Goal: Task Accomplishment & Management: Use online tool/utility

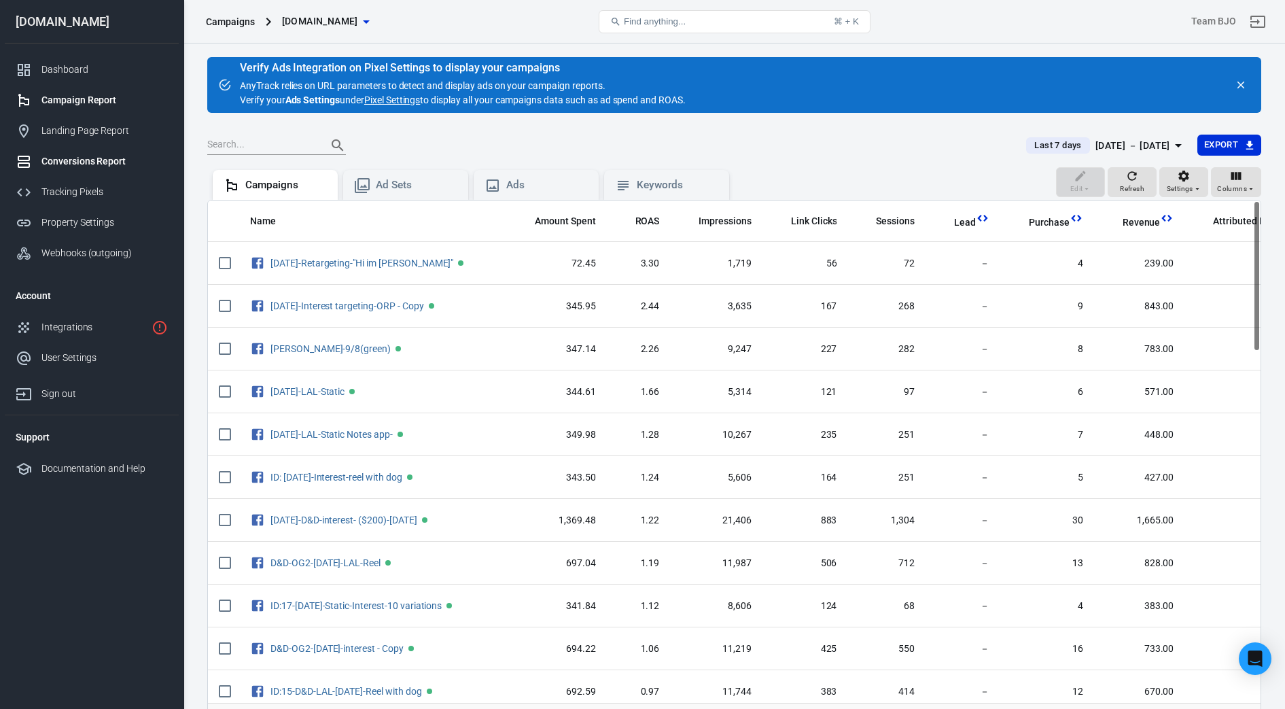
click at [85, 164] on div "Conversions Report" at bounding box center [104, 161] width 126 height 14
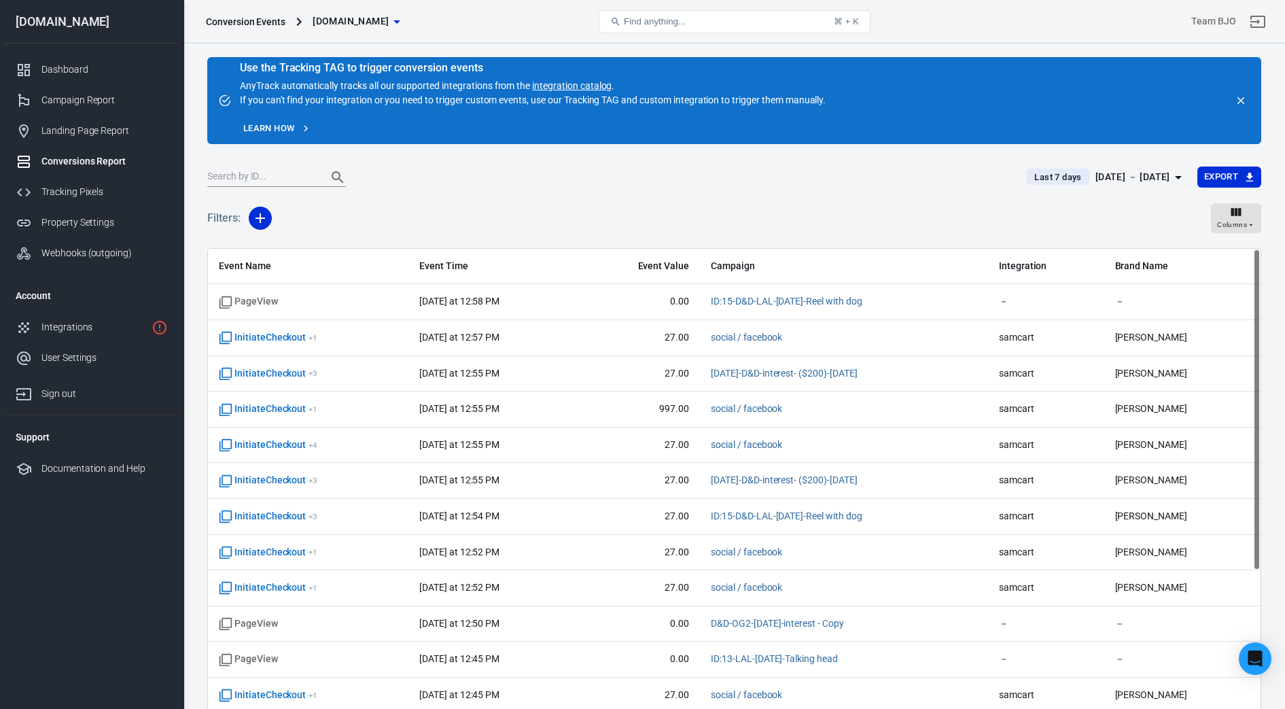
click at [1165, 179] on div "[DATE] － [DATE]" at bounding box center [1133, 177] width 75 height 17
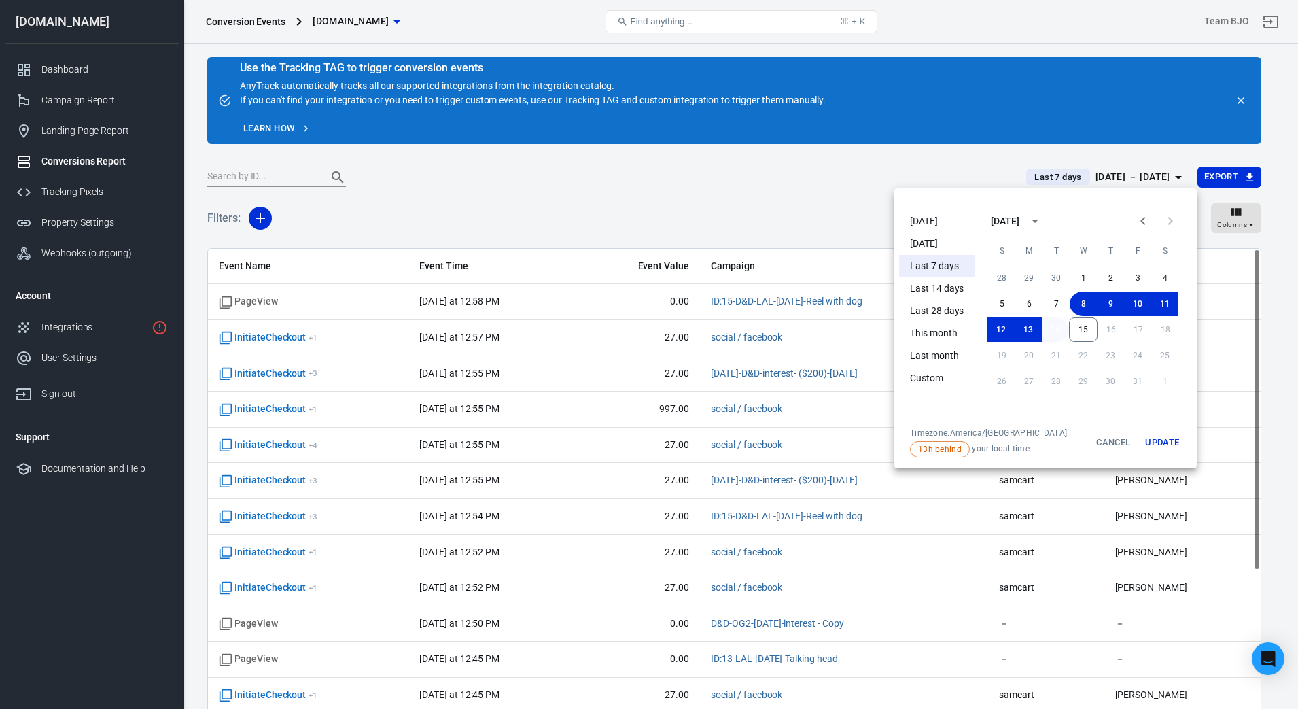
click at [1061, 333] on button "14" at bounding box center [1055, 329] width 27 height 24
click at [1159, 445] on button "Update" at bounding box center [1163, 443] width 44 height 30
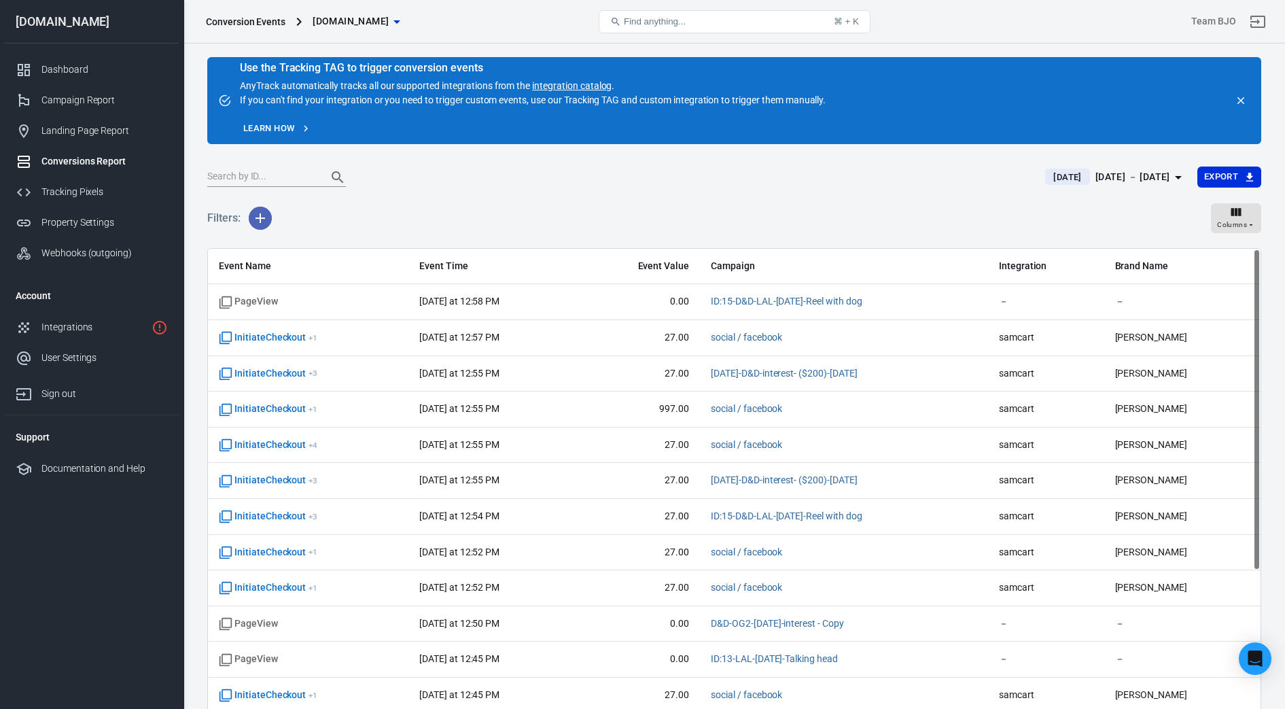
click at [255, 210] on icon "button" at bounding box center [260, 218] width 16 height 16
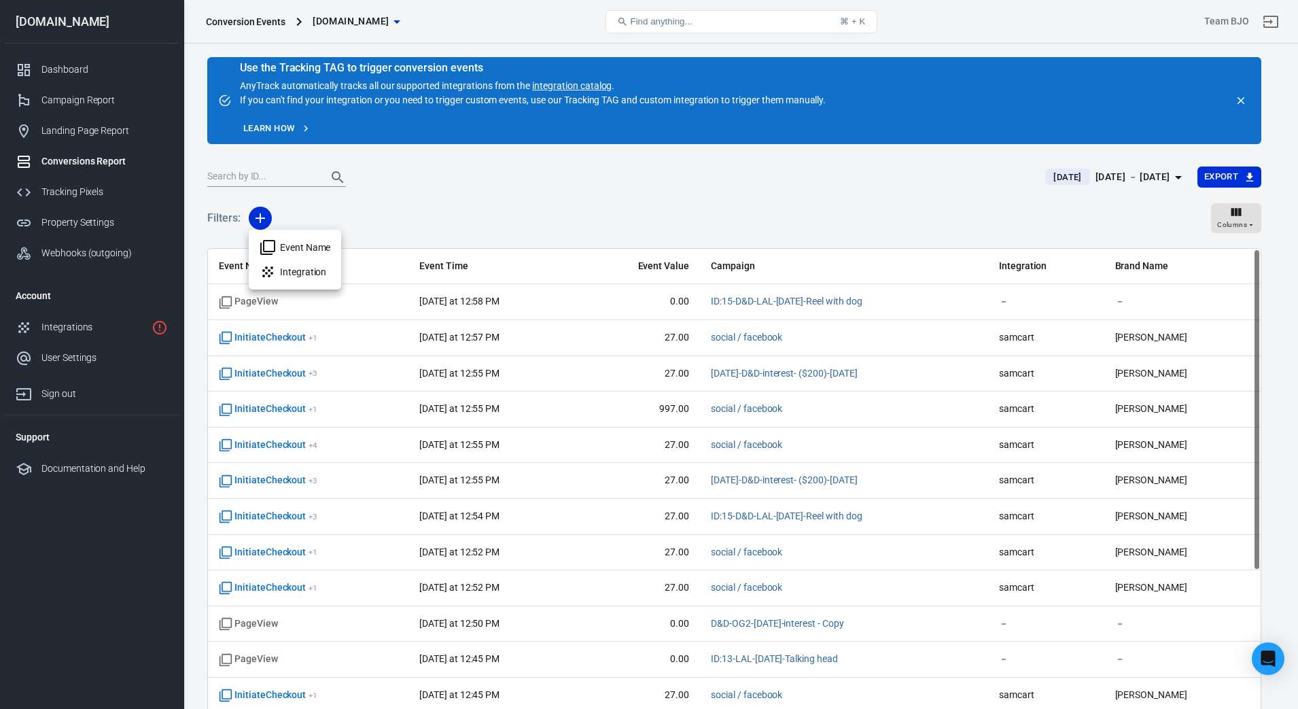
click at [308, 246] on li "Event Name" at bounding box center [295, 247] width 92 height 24
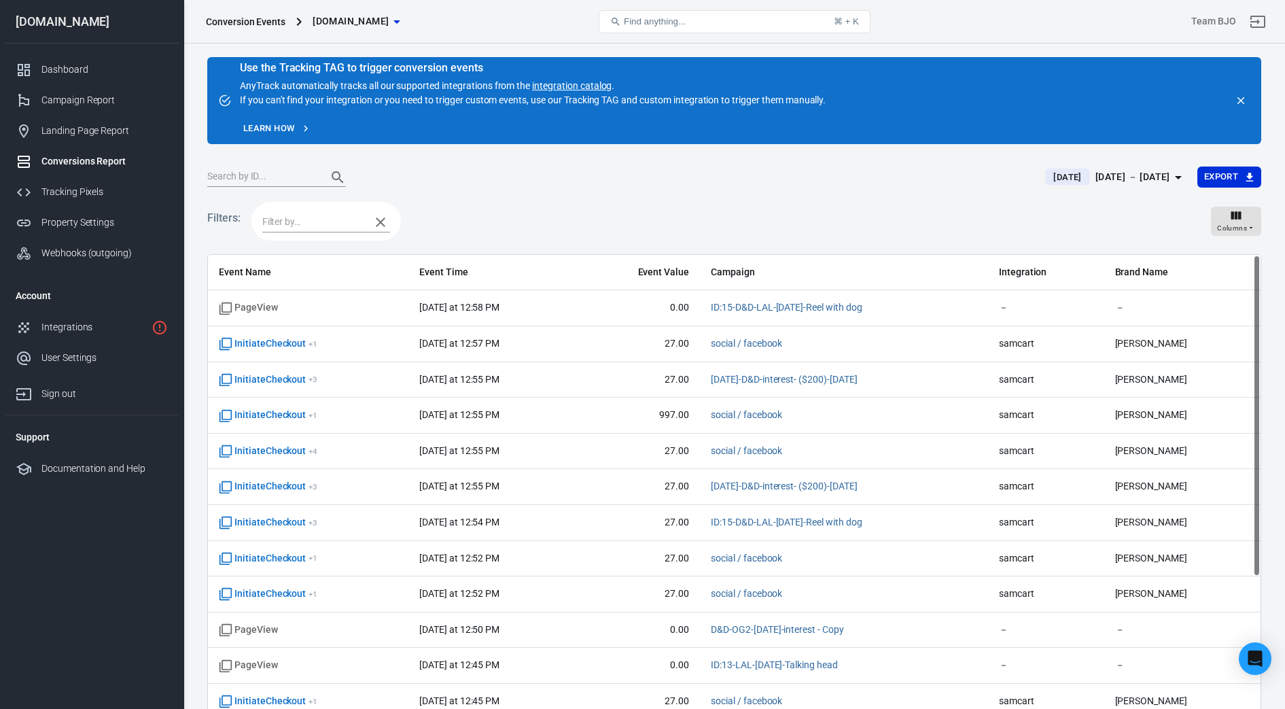
click at [307, 222] on input "text" at bounding box center [312, 221] width 101 height 17
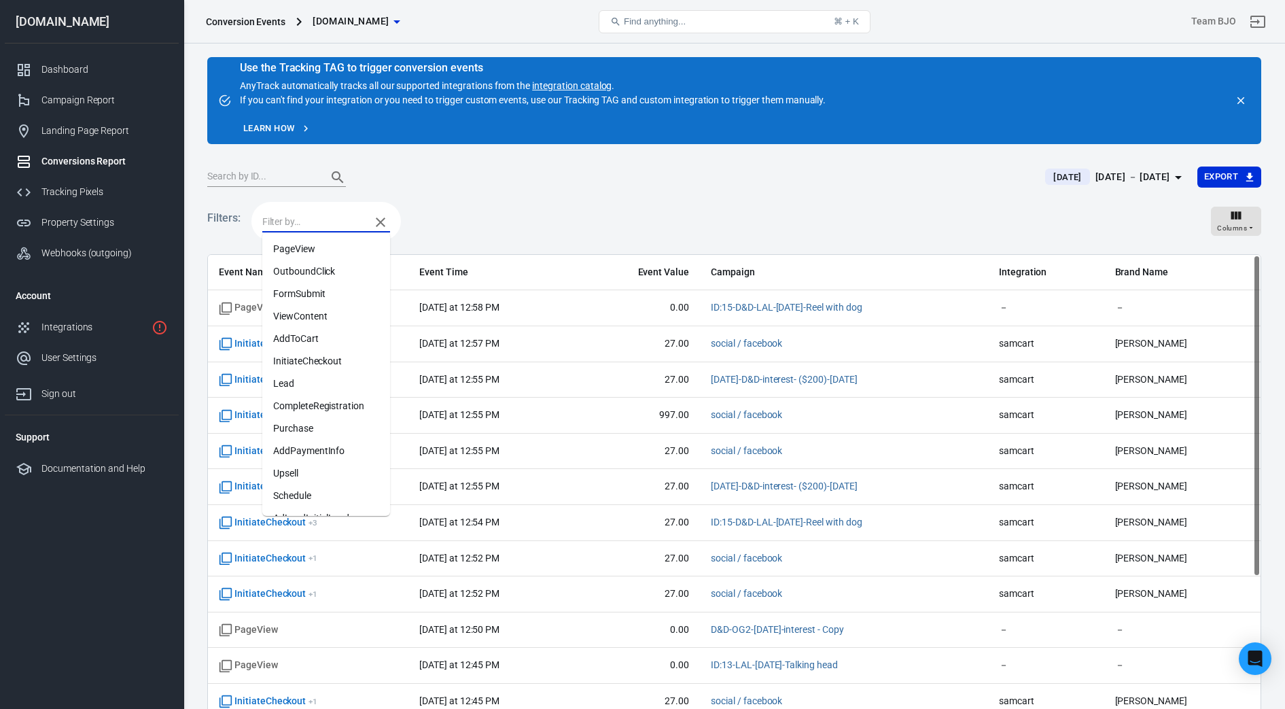
click at [305, 420] on li "Purchase" at bounding box center [326, 428] width 128 height 22
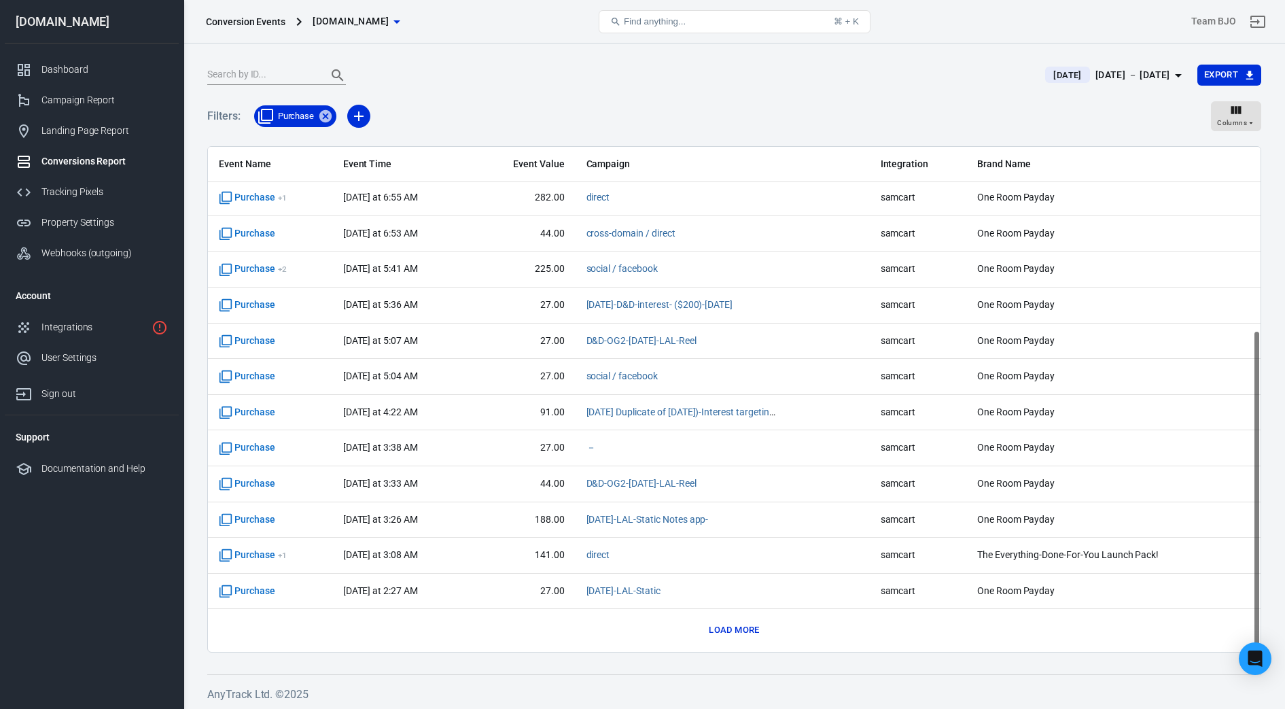
scroll to position [104, 0]
click at [727, 626] on button "Load more" at bounding box center [734, 628] width 57 height 21
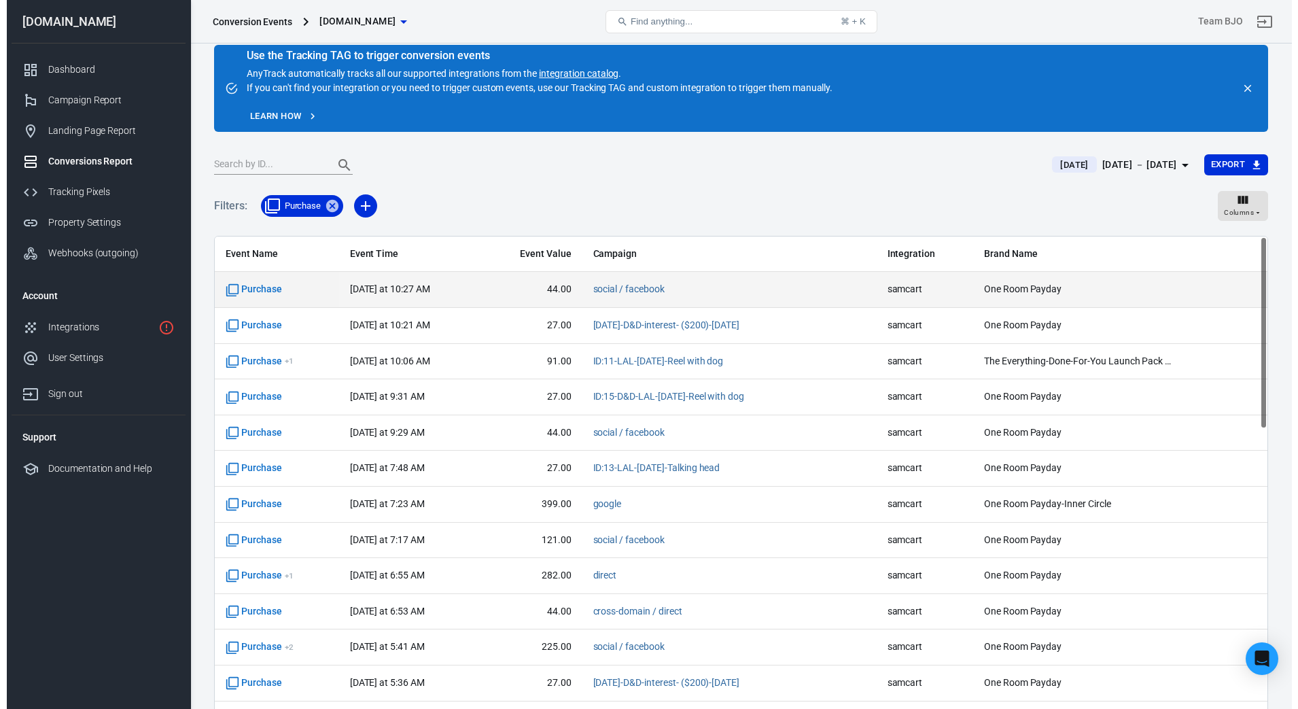
scroll to position [0, 0]
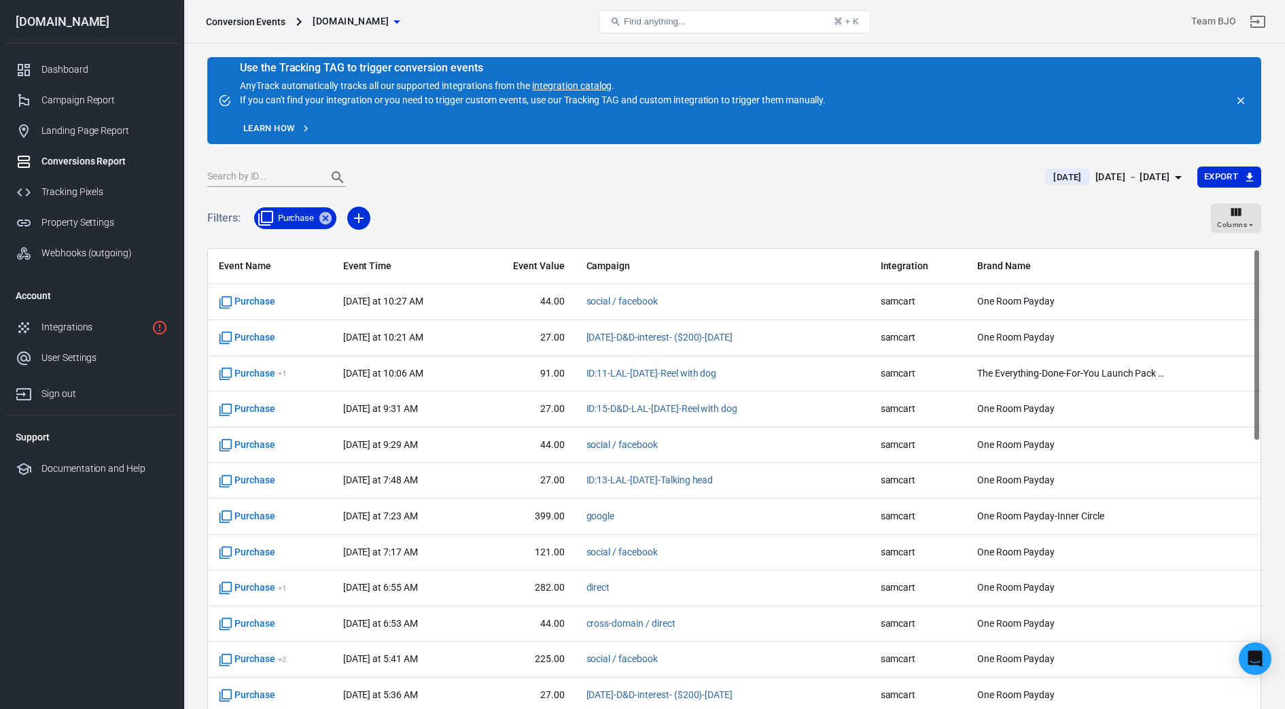
click at [801, 212] on div "Filters: Purchase Columns" at bounding box center [734, 223] width 1054 height 49
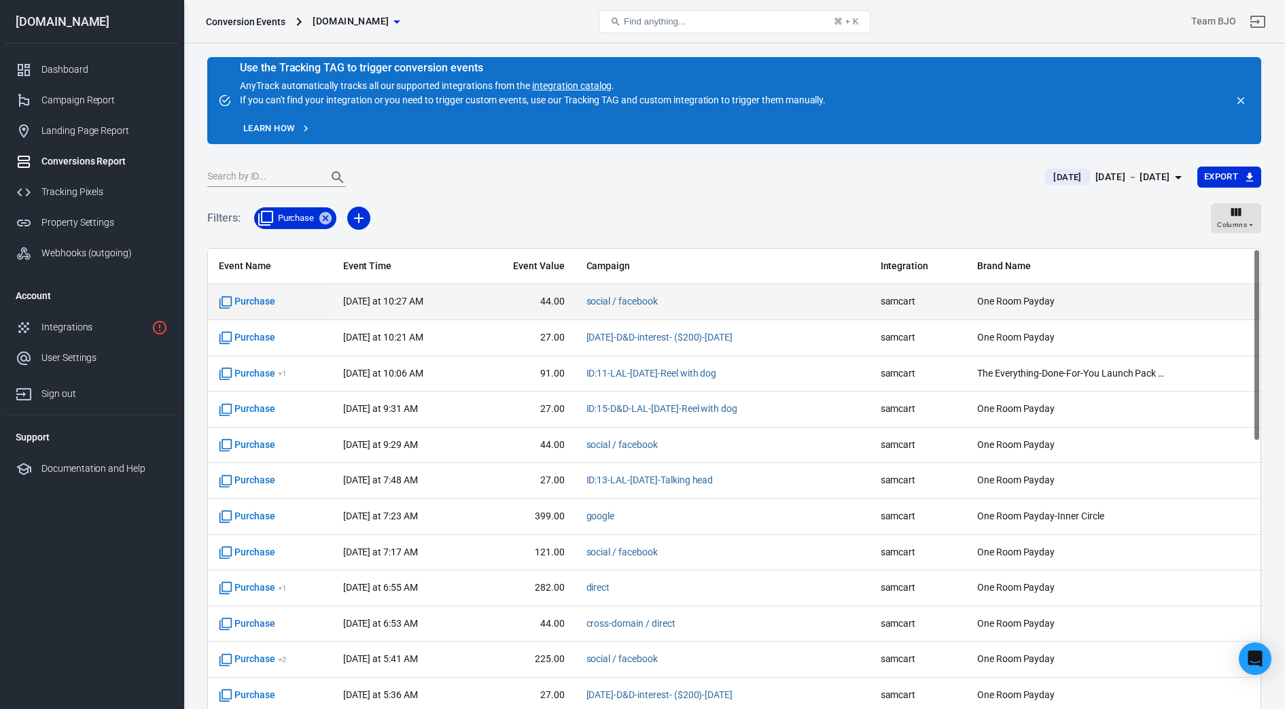
click at [1253, 297] on td "One Room Payday" at bounding box center [1114, 302] width 294 height 36
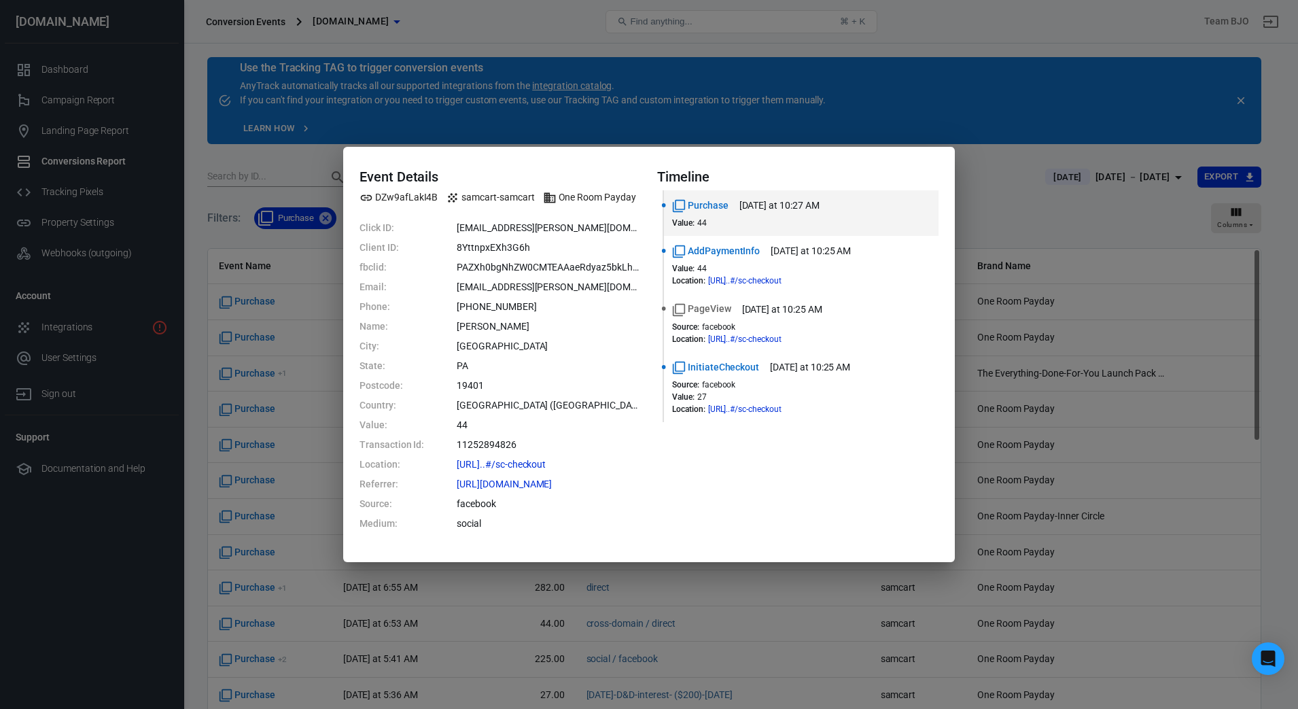
click at [871, 71] on div "Event Details DZw9afLakI4B samcart-samcart One Room Payday Click ID: [EMAIL_ADD…" at bounding box center [649, 354] width 1298 height 709
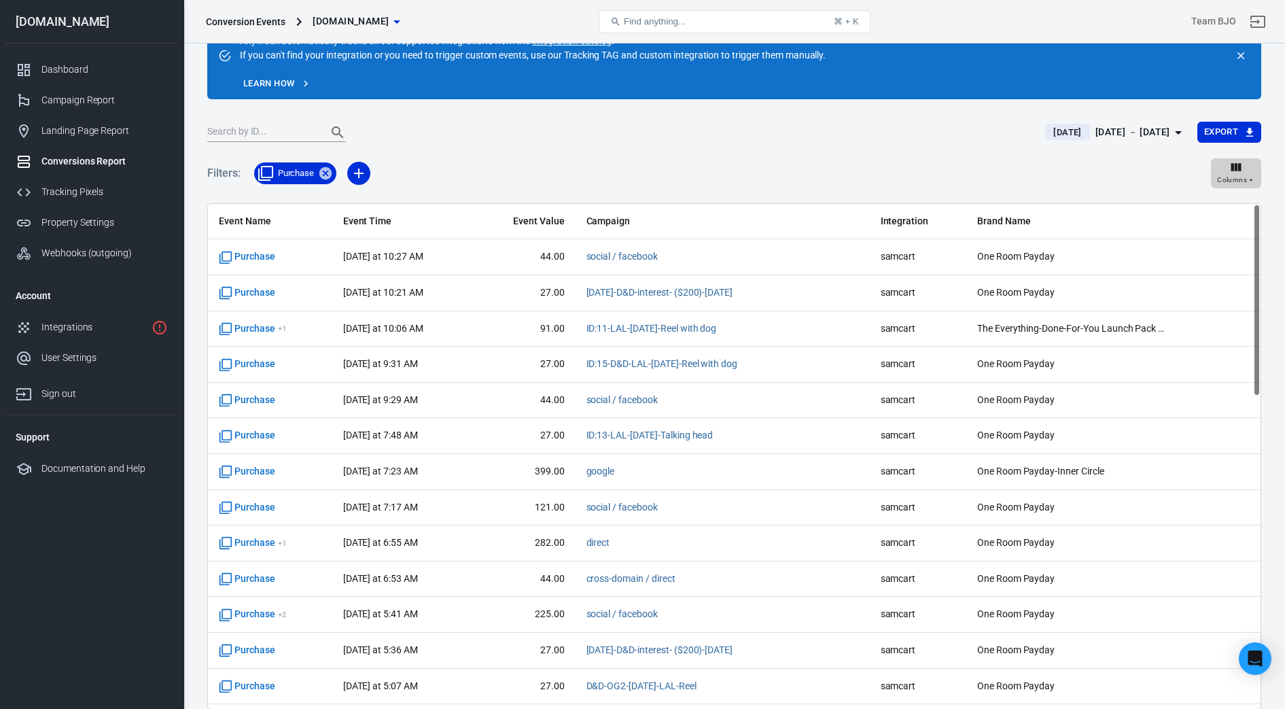
drag, startPoint x: 1255, startPoint y: 217, endPoint x: 1256, endPoint y: 181, distance: 36.0
click at [1256, 181] on main "Use the Tracking TAG to trigger conversion events AnyTrack automatically tracks…" at bounding box center [734, 360] width 1054 height 697
click at [962, 164] on div "Filters: Purchase Columns" at bounding box center [734, 178] width 1054 height 49
click at [1254, 218] on div "Event Name Event Time Event Value Campaign Integration Brand Name Purchase [DAT…" at bounding box center [734, 456] width 1053 height 505
click at [1019, 173] on div "Filters: Purchase Columns" at bounding box center [734, 178] width 1054 height 49
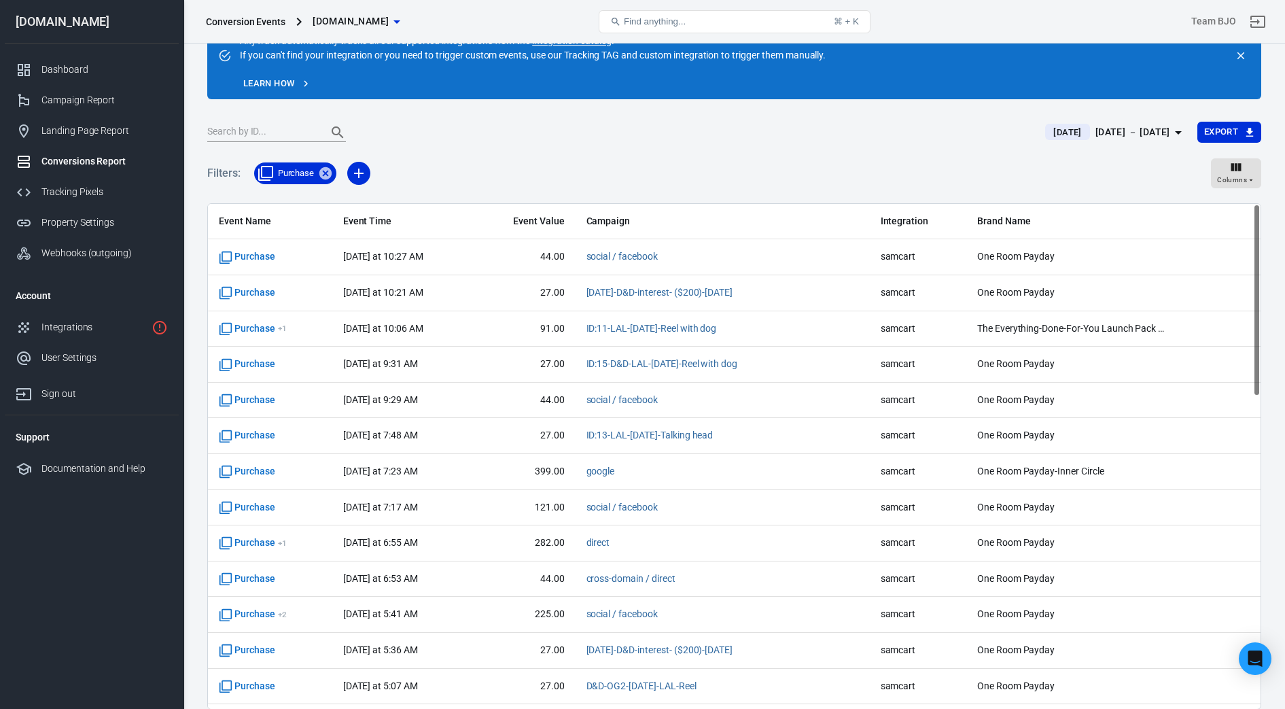
drag, startPoint x: 1258, startPoint y: 223, endPoint x: 1276, endPoint y: 210, distance: 21.9
click at [1276, 210] on div "Use the Tracking TAG to trigger conversion events AnyTrack automatically tracks…" at bounding box center [735, 383] width 1102 height 769
click at [682, 145] on div "[DATE] [DATE] － [DATE] Export" at bounding box center [734, 137] width 1054 height 33
click at [608, 165] on div "Filters: Purchase Columns" at bounding box center [734, 178] width 1054 height 49
drag, startPoint x: 1258, startPoint y: 215, endPoint x: 1259, endPoint y: 178, distance: 36.7
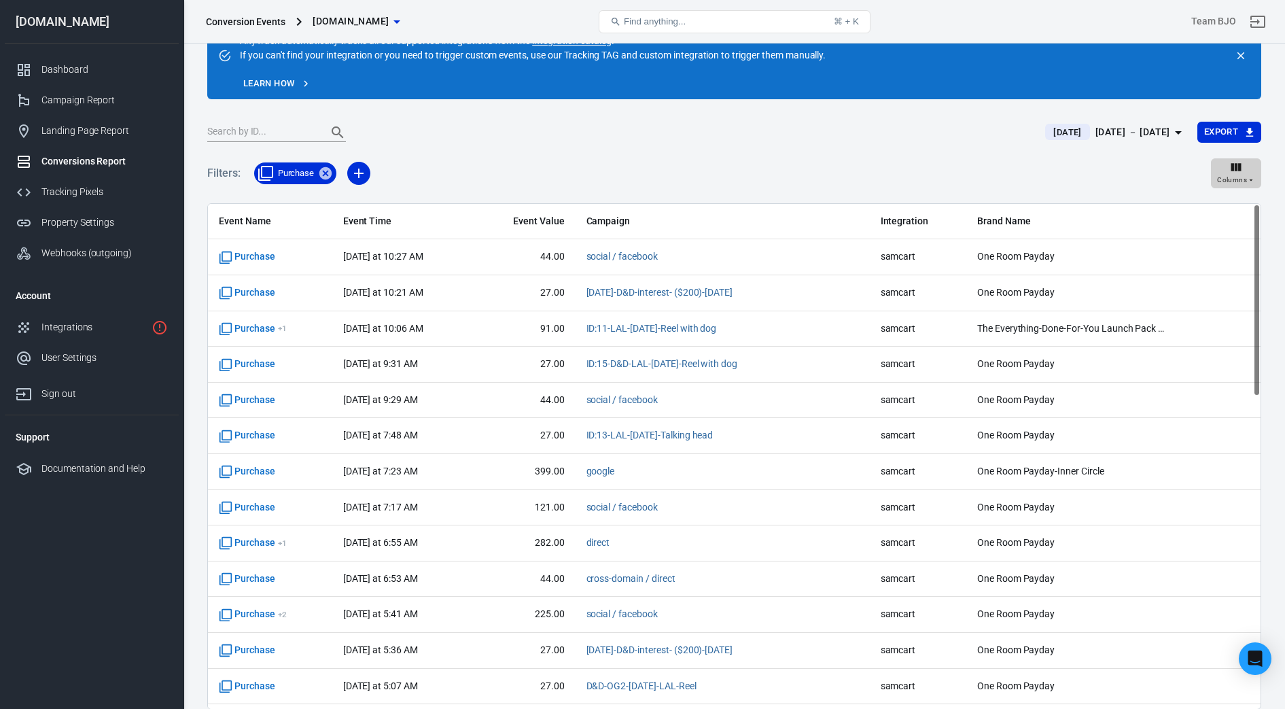
click at [1259, 178] on main "Use the Tracking TAG to trigger conversion events AnyTrack automatically tracks…" at bounding box center [734, 360] width 1054 height 697
click at [570, 168] on div "Filters: Purchase Columns" at bounding box center [734, 178] width 1054 height 49
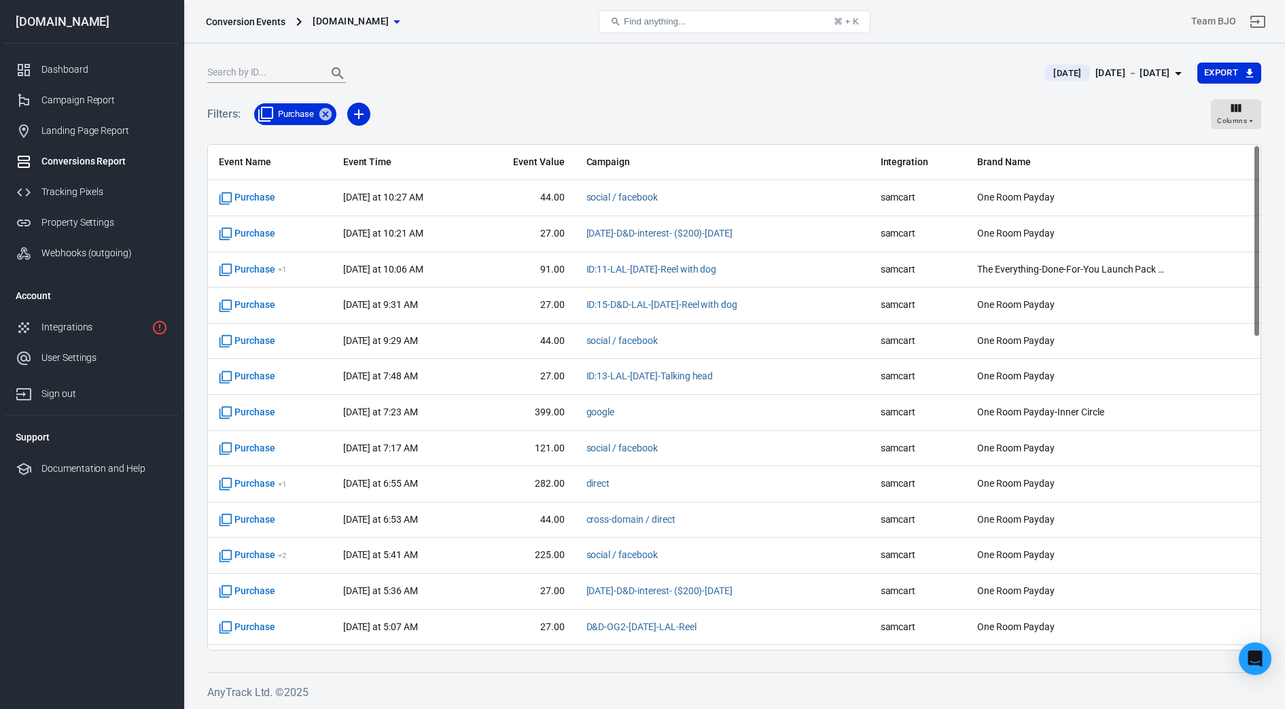
click at [642, 95] on div "Filters: Purchase Columns" at bounding box center [734, 119] width 1054 height 49
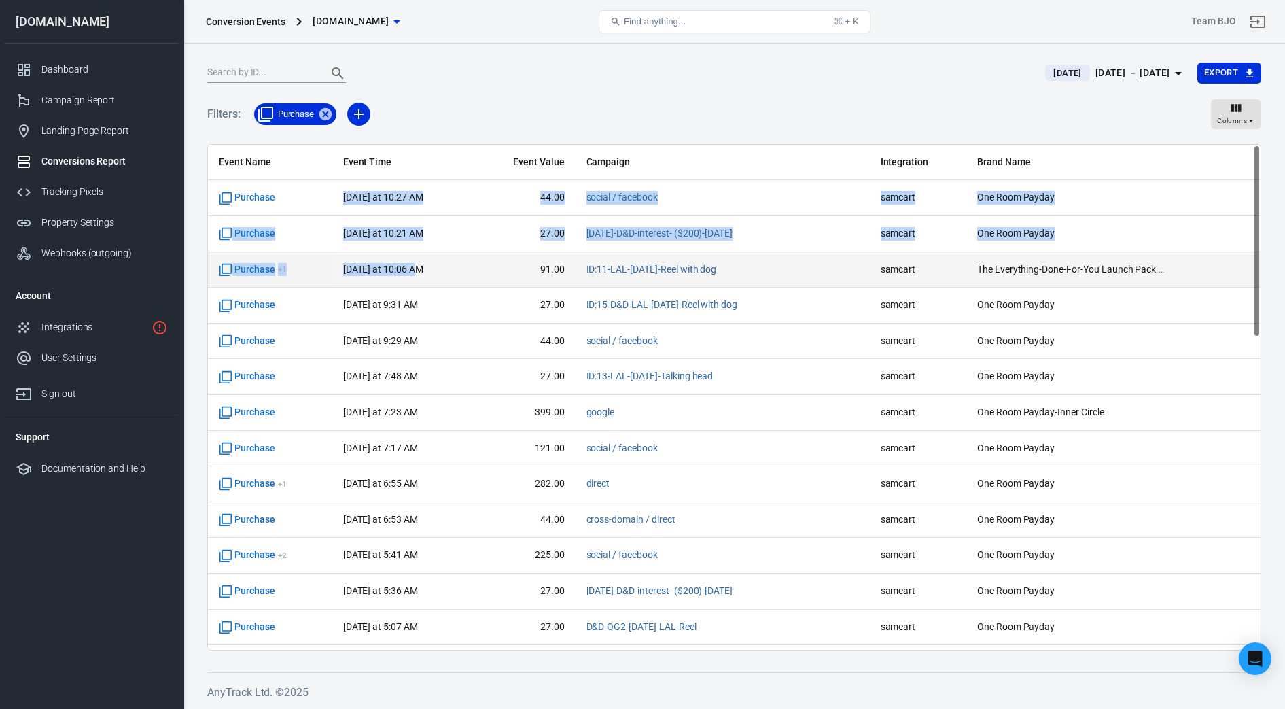
drag, startPoint x: 339, startPoint y: 193, endPoint x: 430, endPoint y: 270, distance: 119.1
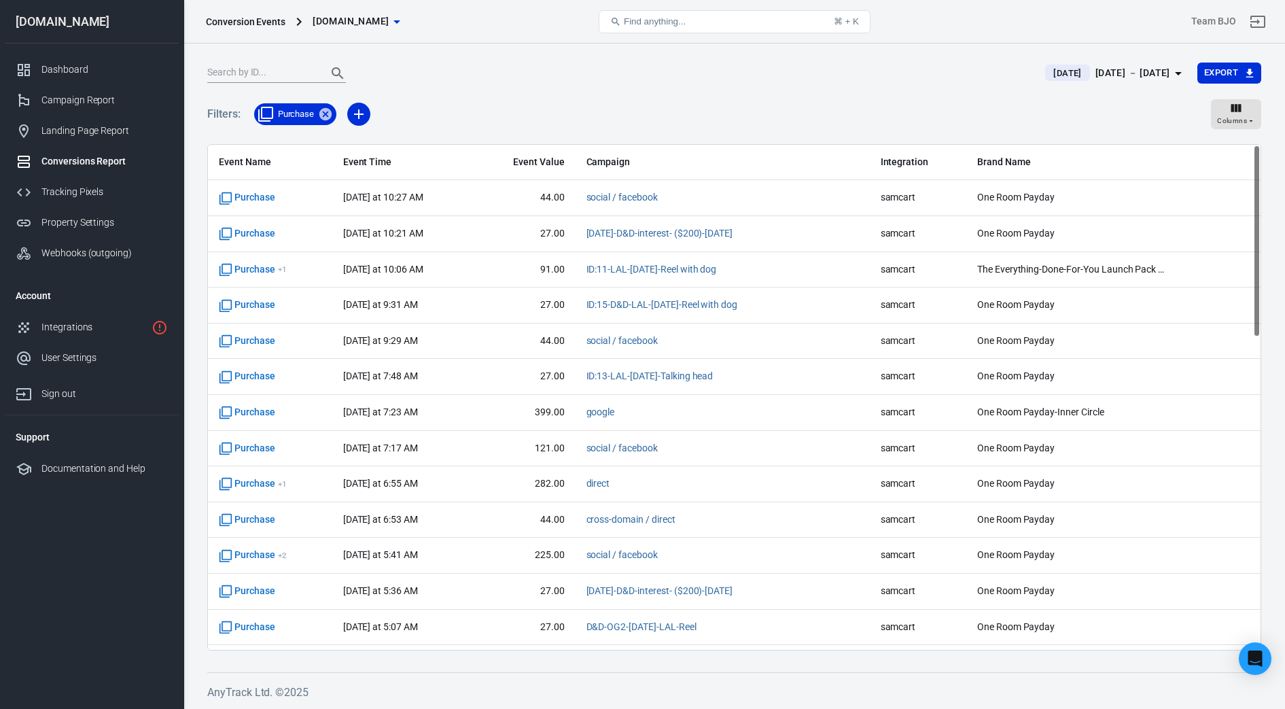
drag, startPoint x: 430, startPoint y: 270, endPoint x: 686, endPoint y: 86, distance: 315.6
click at [686, 86] on div "[DATE] [DATE] － [DATE] Export" at bounding box center [734, 78] width 1054 height 33
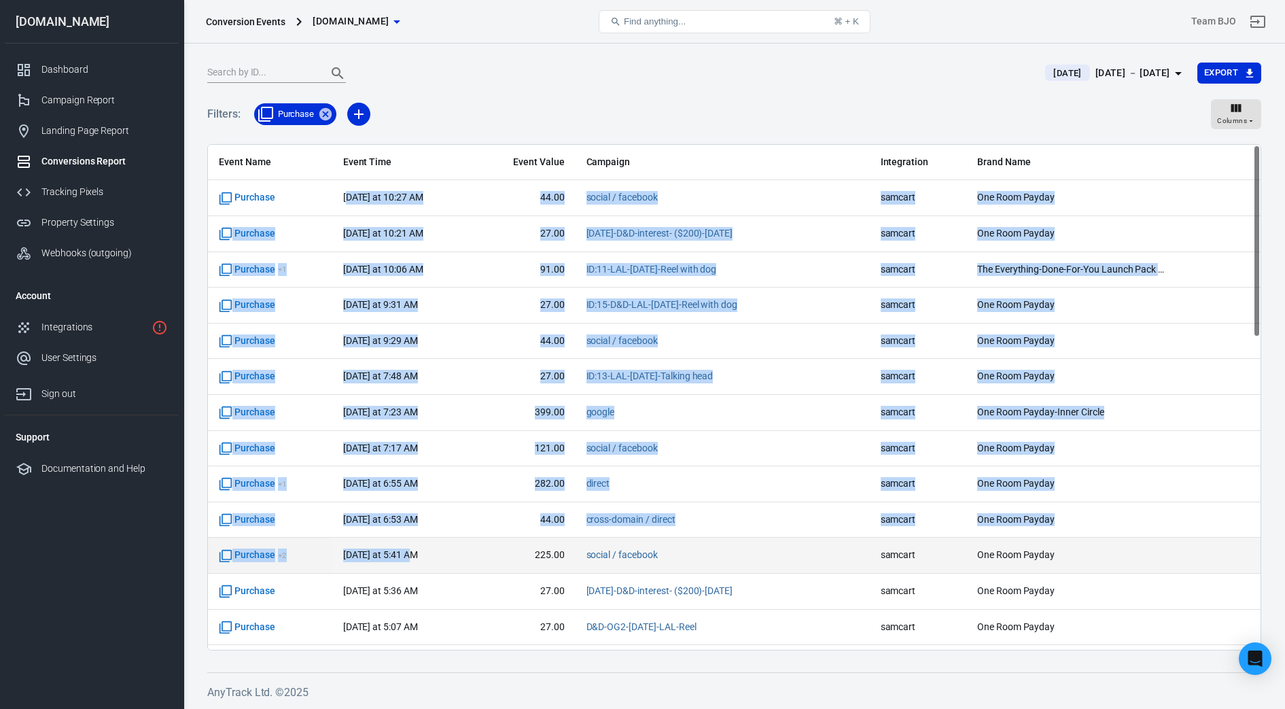
drag, startPoint x: 344, startPoint y: 192, endPoint x: 444, endPoint y: 559, distance: 381.1
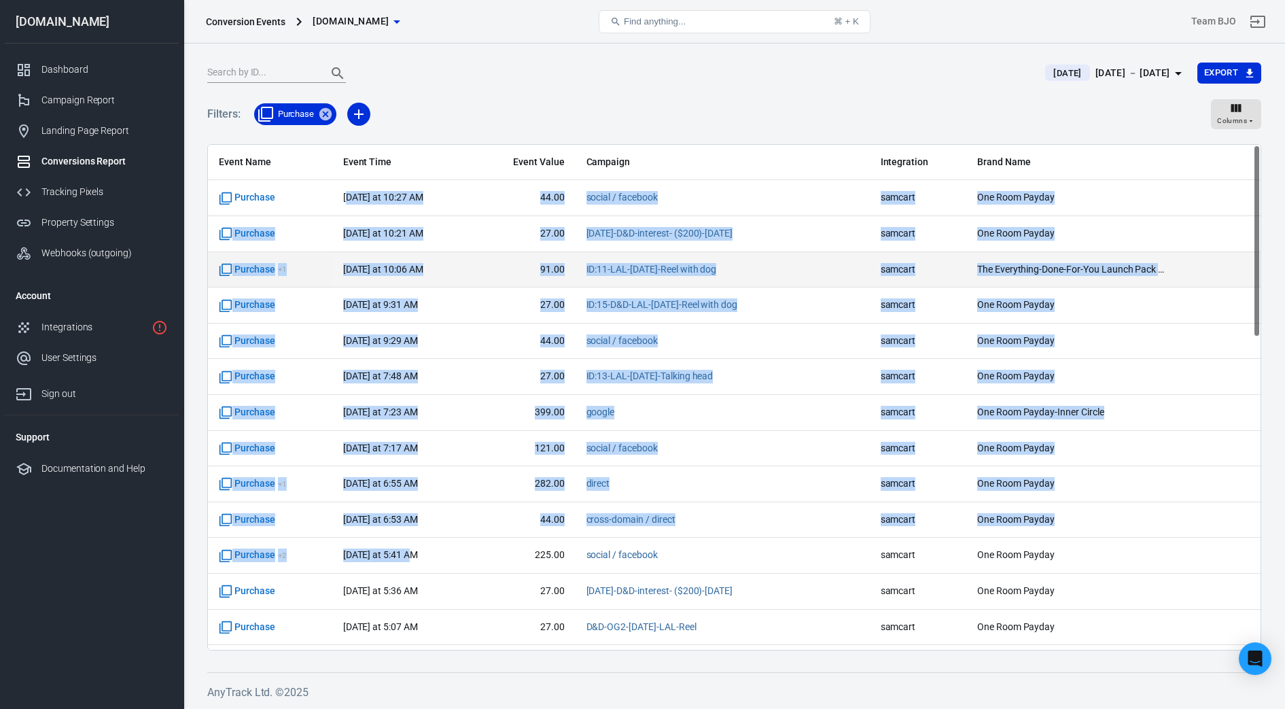
copy tbody "oday at 10:27 AM 44.00 social / facebook samcart One Room Payday Purchase [DATE…"
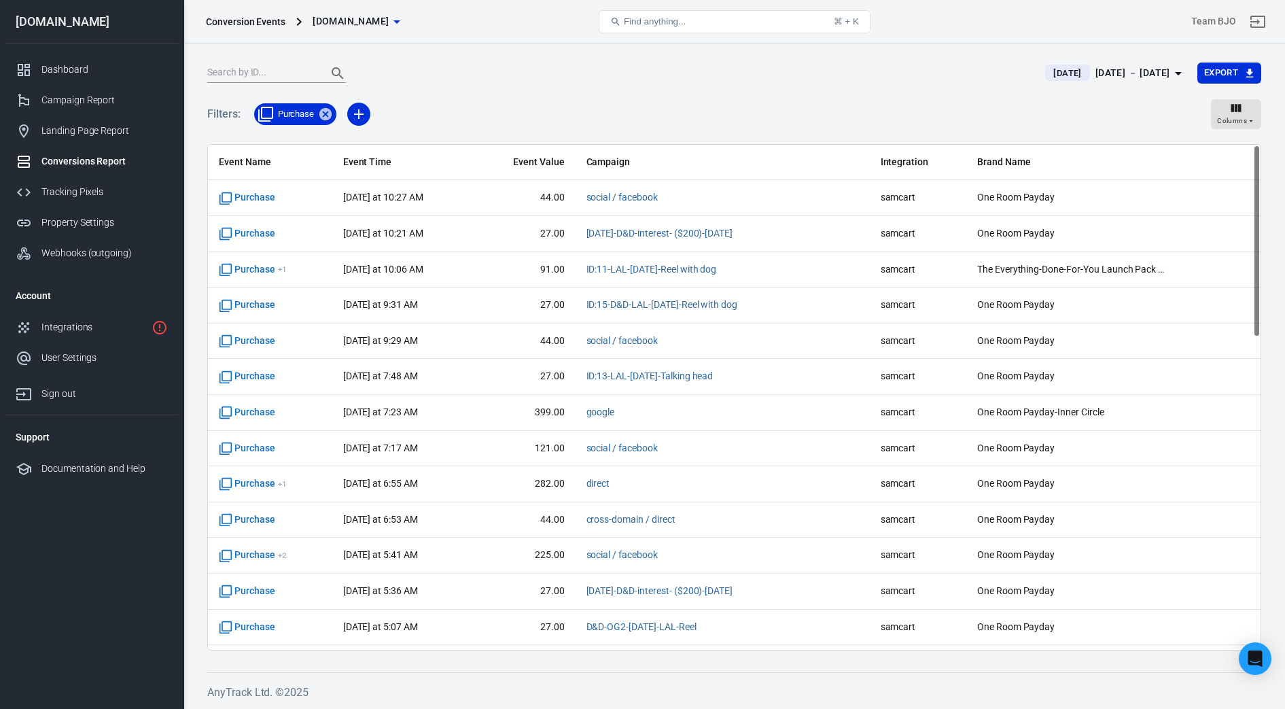
click at [795, 105] on div "Filters: Purchase Columns" at bounding box center [734, 119] width 1054 height 49
click at [1096, 75] on div "[DATE] － [DATE]" at bounding box center [1133, 73] width 75 height 17
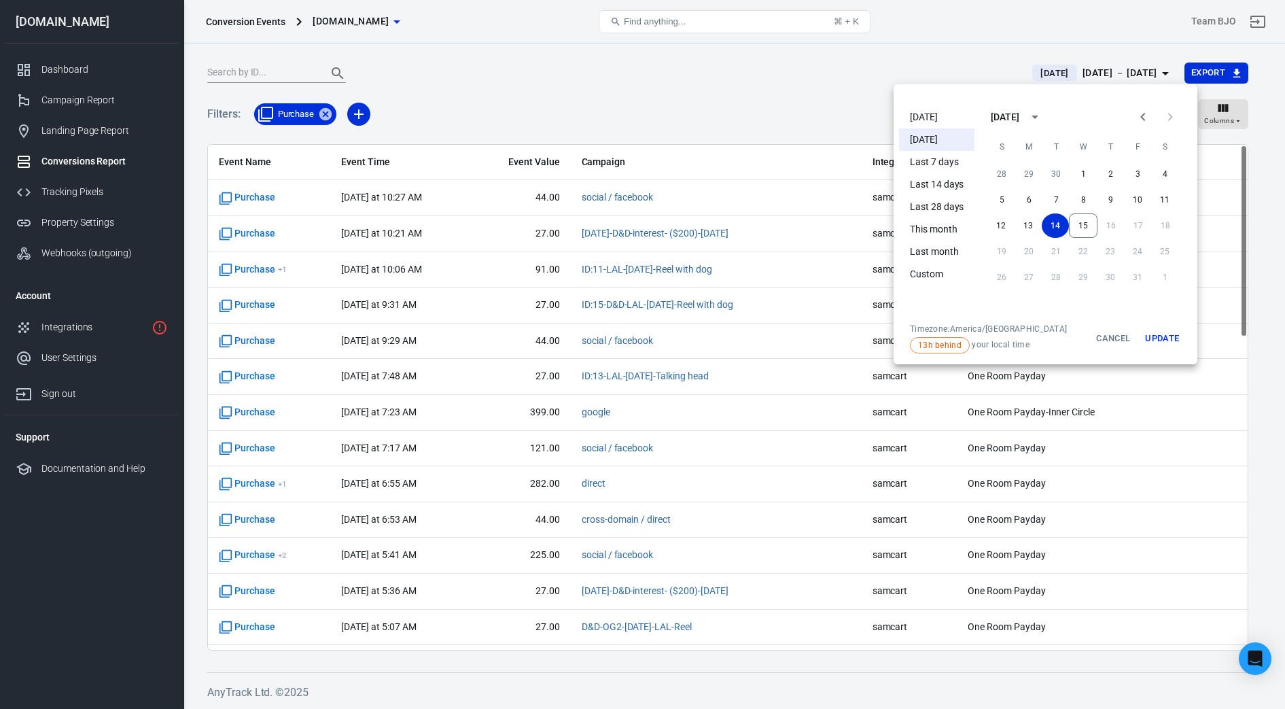
click at [1090, 75] on div at bounding box center [642, 354] width 1285 height 709
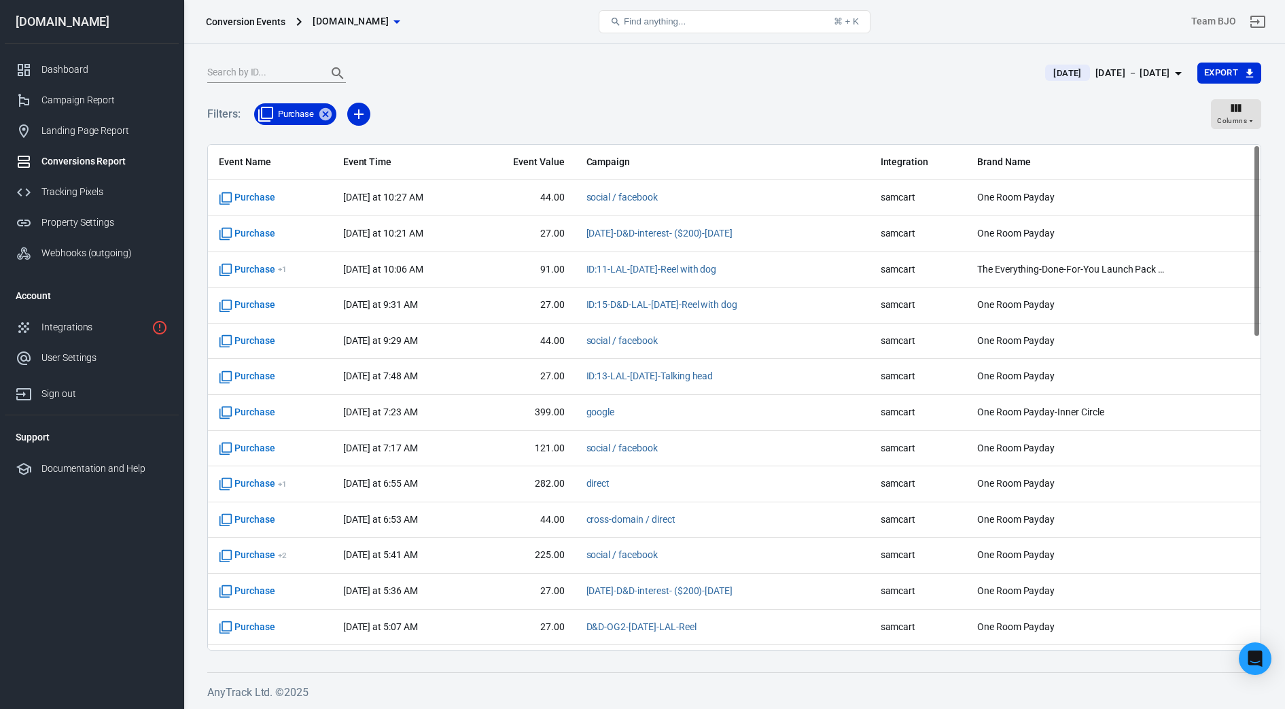
drag, startPoint x: 1090, startPoint y: 75, endPoint x: 1076, endPoint y: 70, distance: 15.3
click at [1096, 70] on div "[DATE] － [DATE]" at bounding box center [1133, 73] width 75 height 17
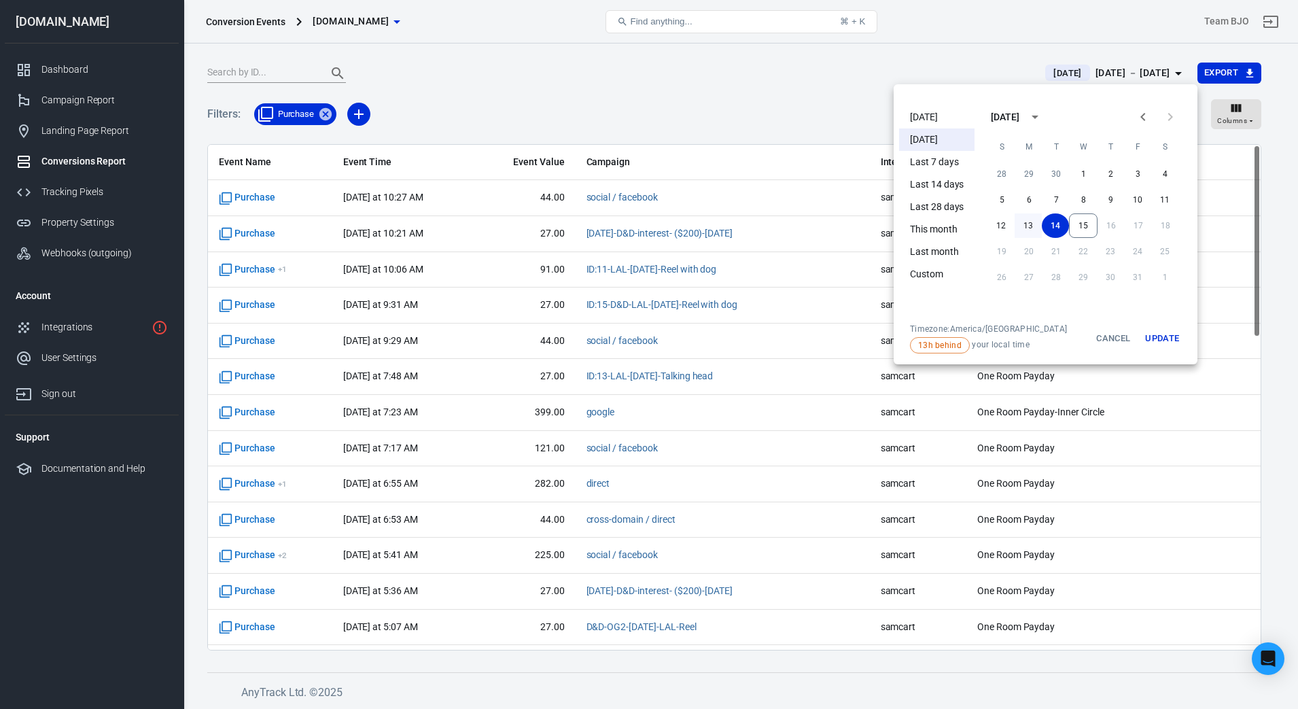
click at [1025, 224] on button "13" at bounding box center [1028, 225] width 27 height 24
click at [1026, 229] on button "13" at bounding box center [1028, 225] width 27 height 24
click at [1173, 342] on button "Update" at bounding box center [1163, 339] width 44 height 30
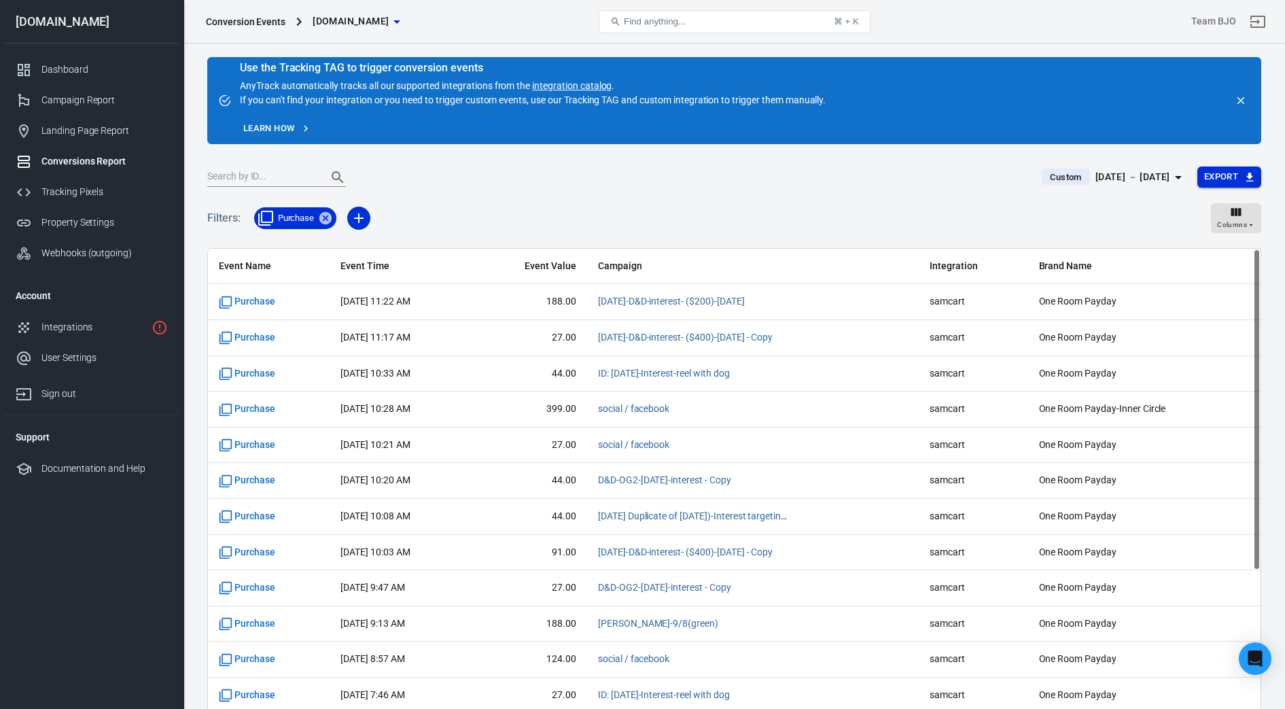
click at [1215, 173] on button "Export" at bounding box center [1230, 177] width 64 height 21
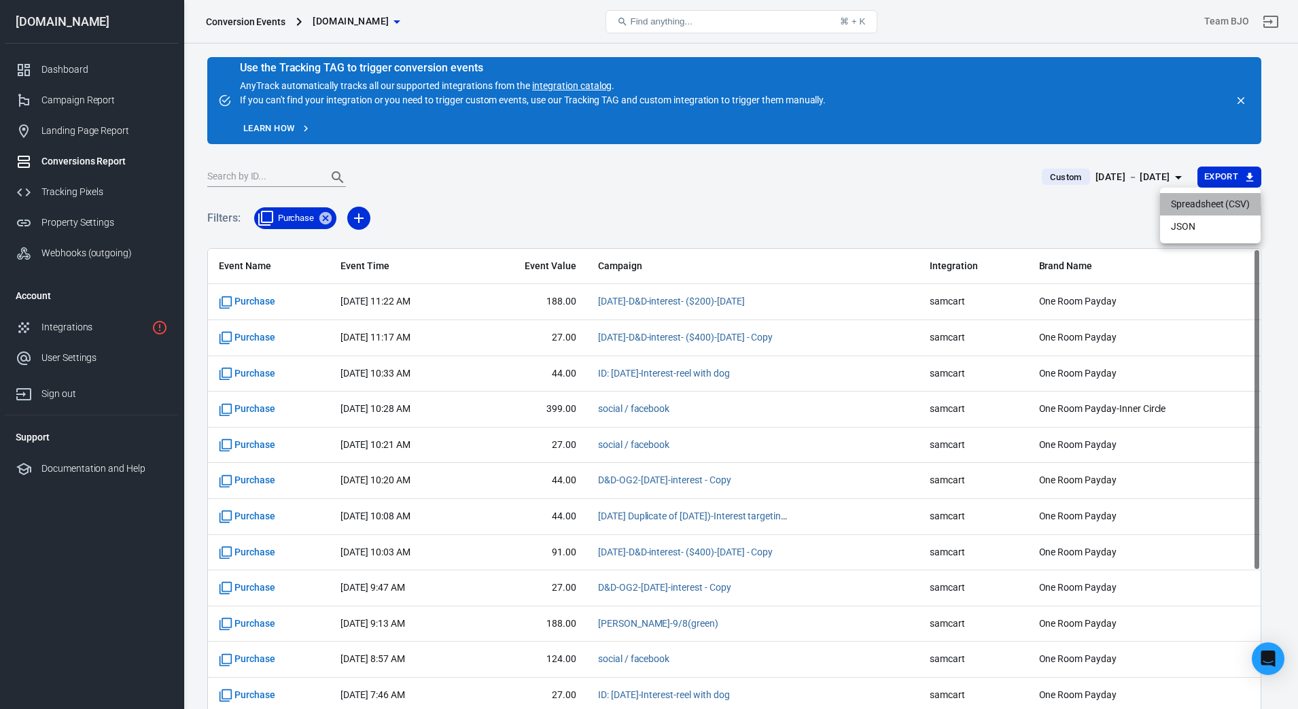
click at [1185, 209] on li "Spreadsheet (CSV)" at bounding box center [1210, 204] width 101 height 22
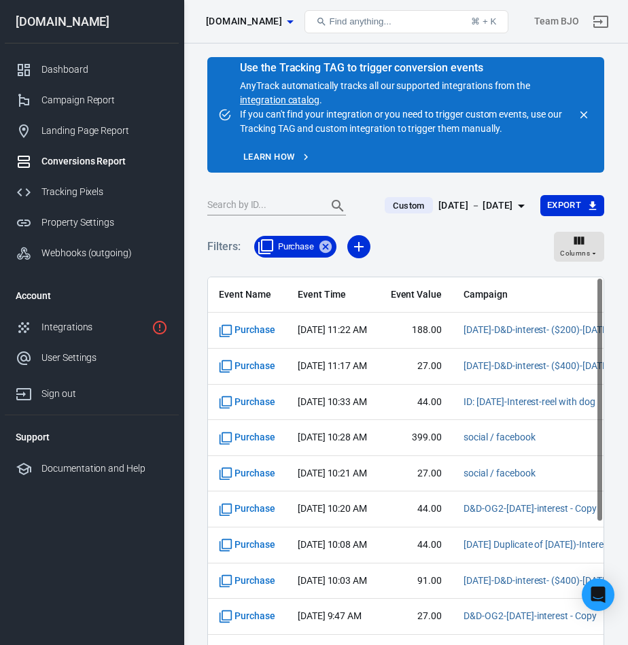
click at [498, 200] on div "[DATE] － [DATE]" at bounding box center [475, 205] width 75 height 17
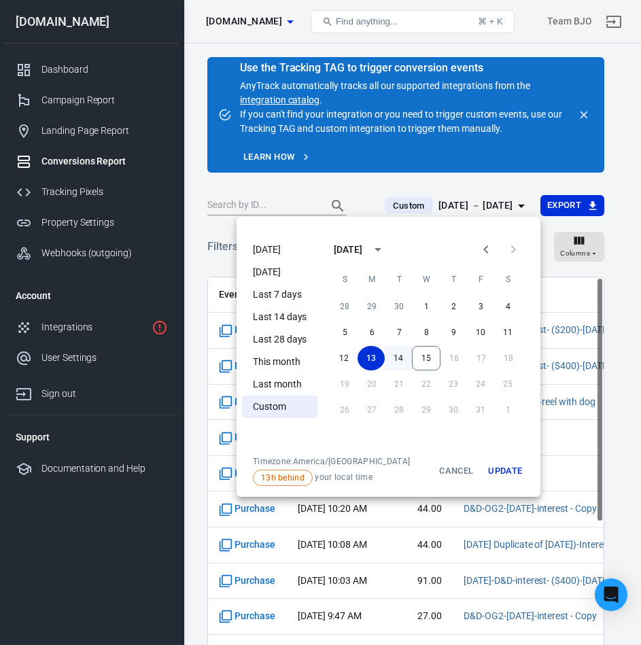
click at [403, 358] on button "14" at bounding box center [398, 358] width 27 height 24
click at [506, 469] on button "Update" at bounding box center [505, 471] width 44 height 30
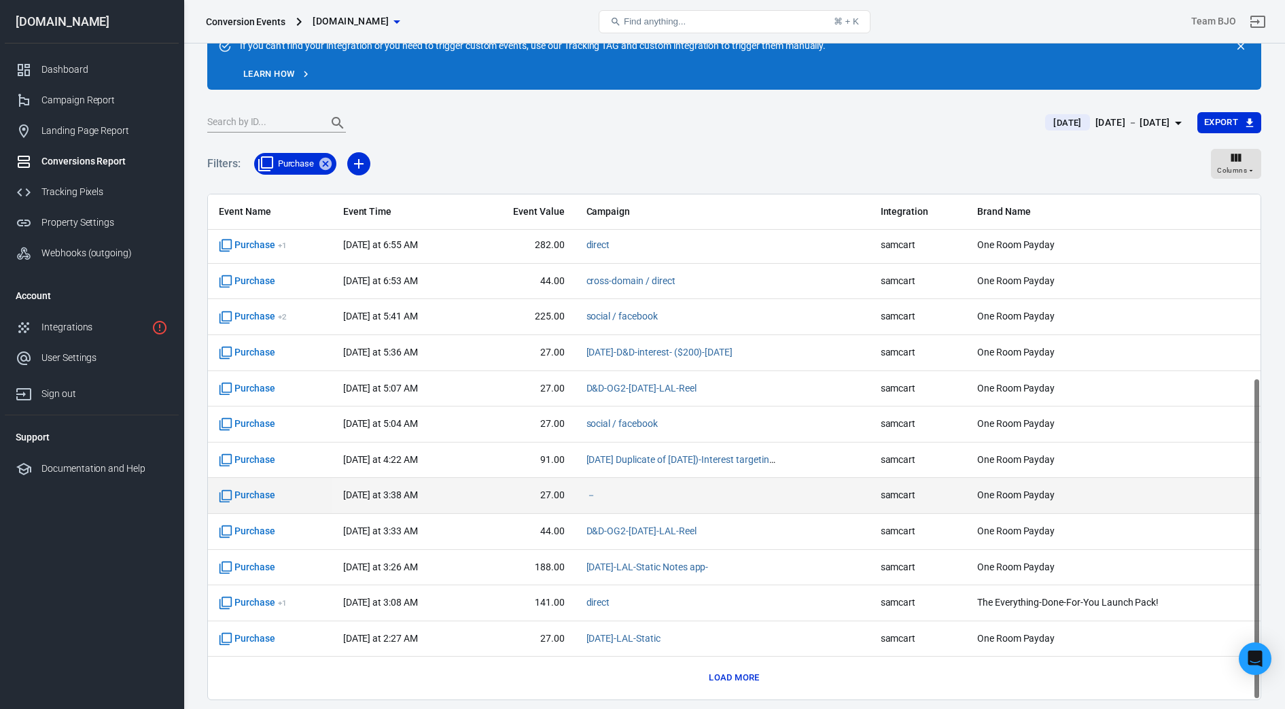
scroll to position [104, 0]
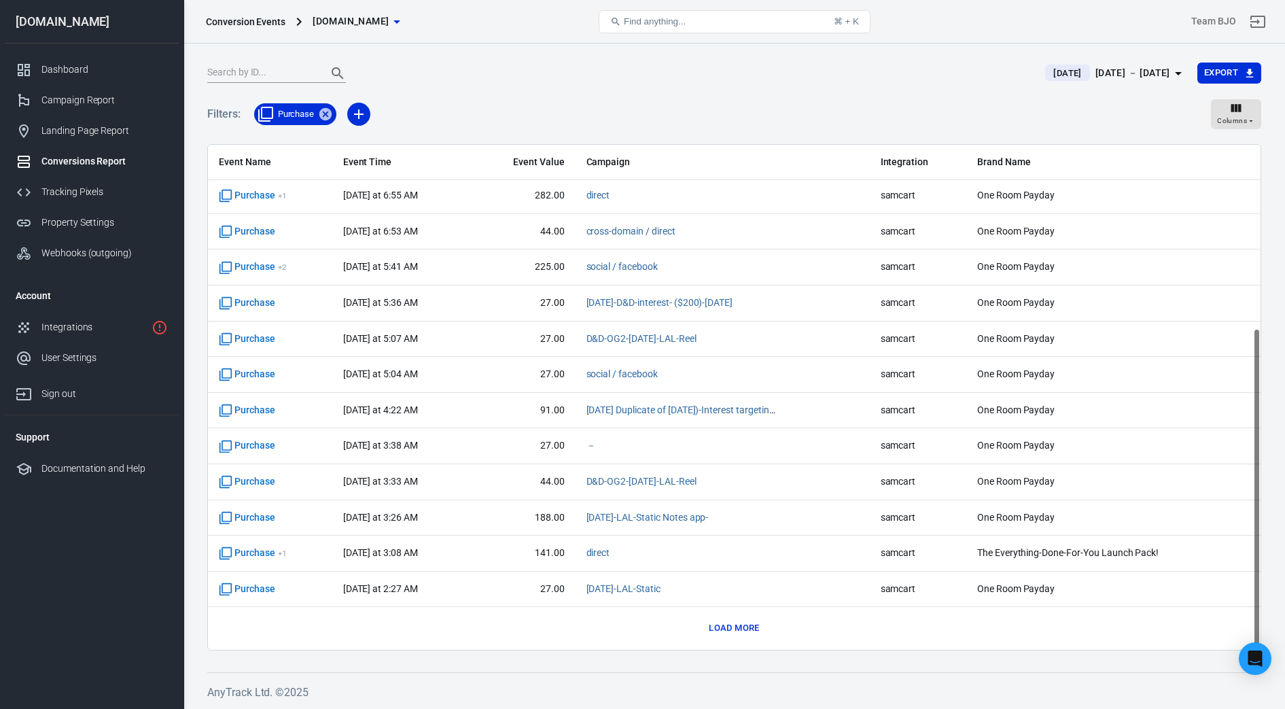
click at [738, 623] on button "Load more" at bounding box center [734, 628] width 57 height 21
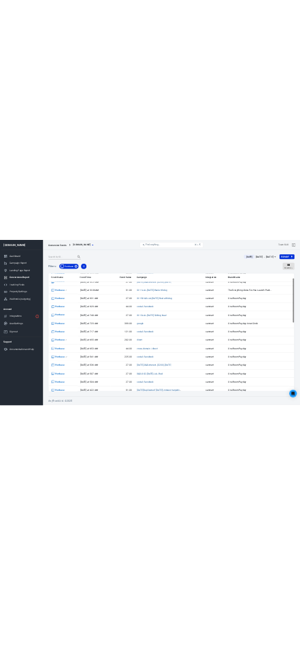
scroll to position [0, 0]
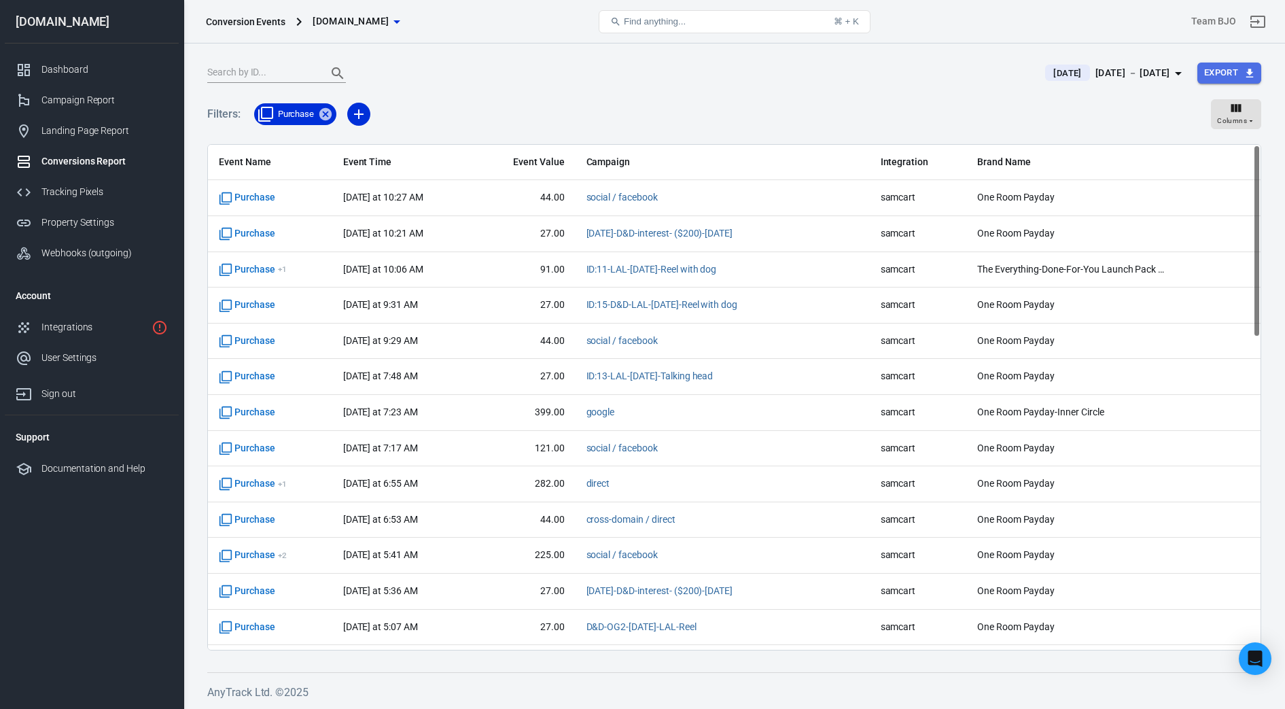
click at [1231, 70] on button "Export" at bounding box center [1230, 73] width 64 height 21
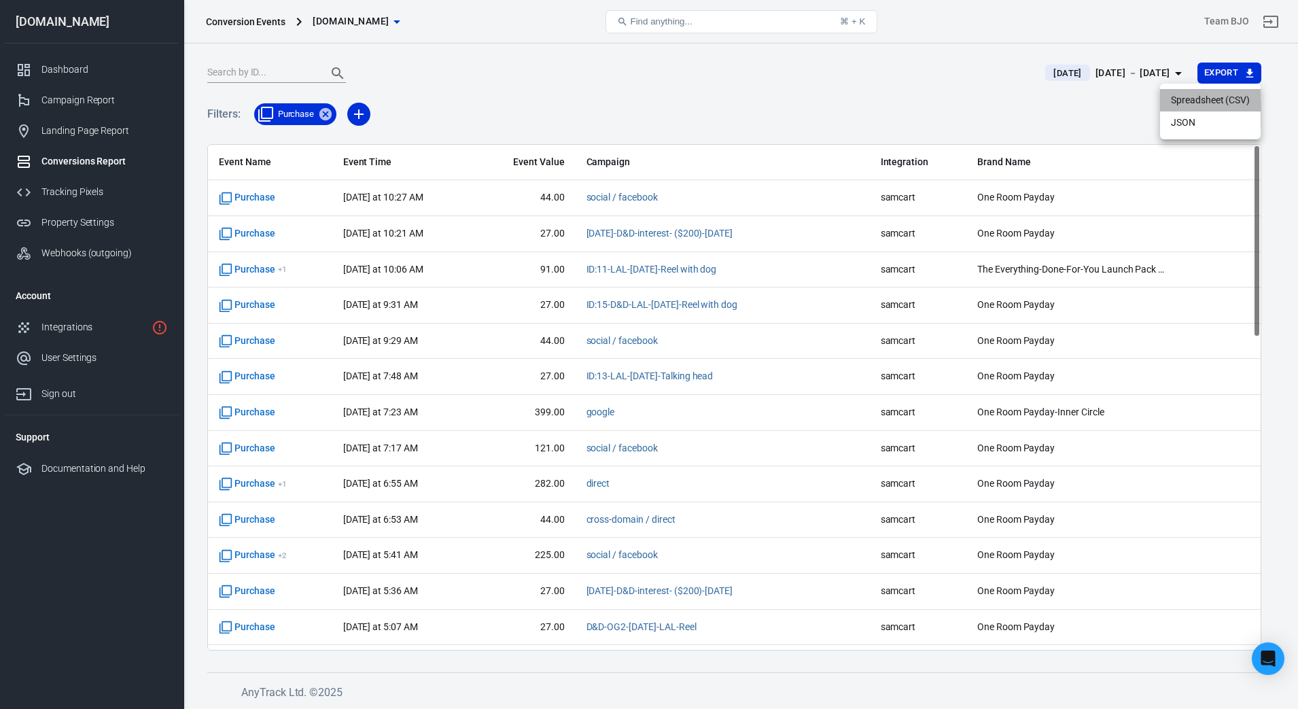
click at [1195, 94] on li "Spreadsheet (CSV)" at bounding box center [1210, 100] width 101 height 22
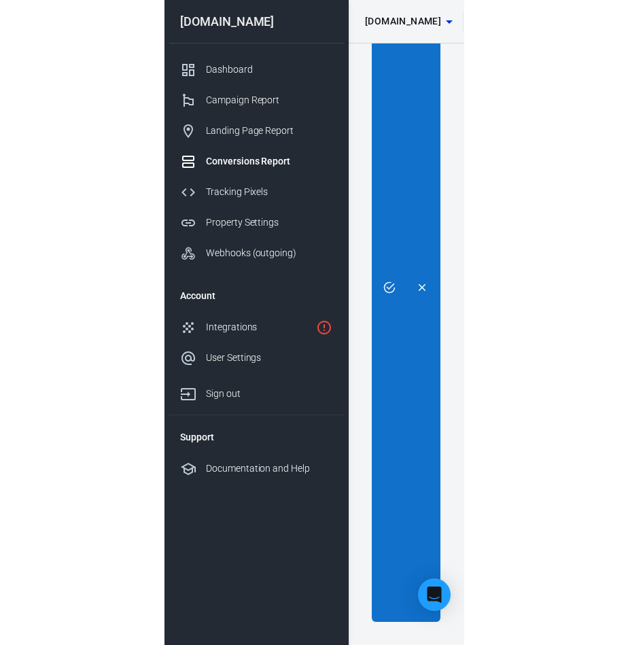
scroll to position [83, 0]
